Goal: Find specific page/section: Find specific page/section

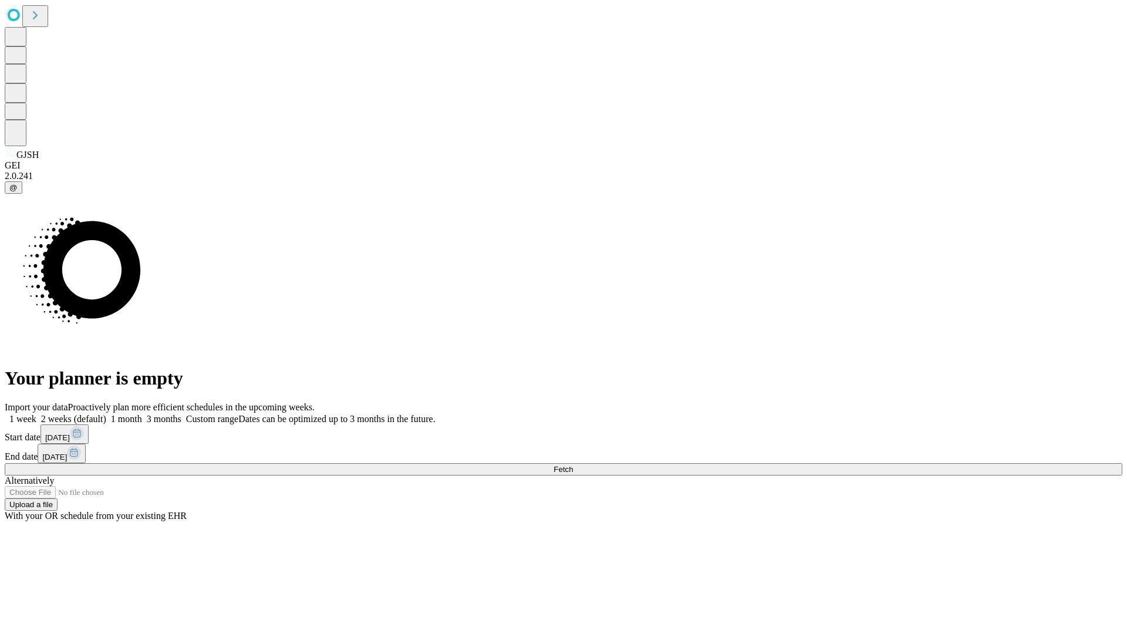
click at [573, 465] on span "Fetch" at bounding box center [563, 469] width 19 height 9
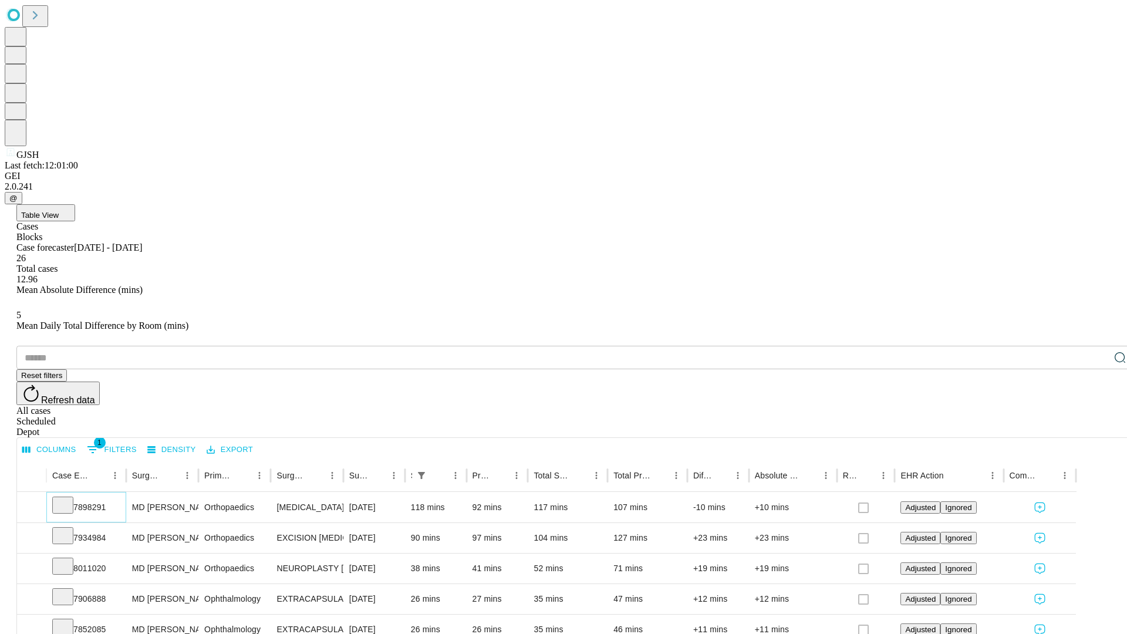
click at [69, 499] on icon at bounding box center [63, 505] width 12 height 12
